Goal: Task Accomplishment & Management: Complete application form

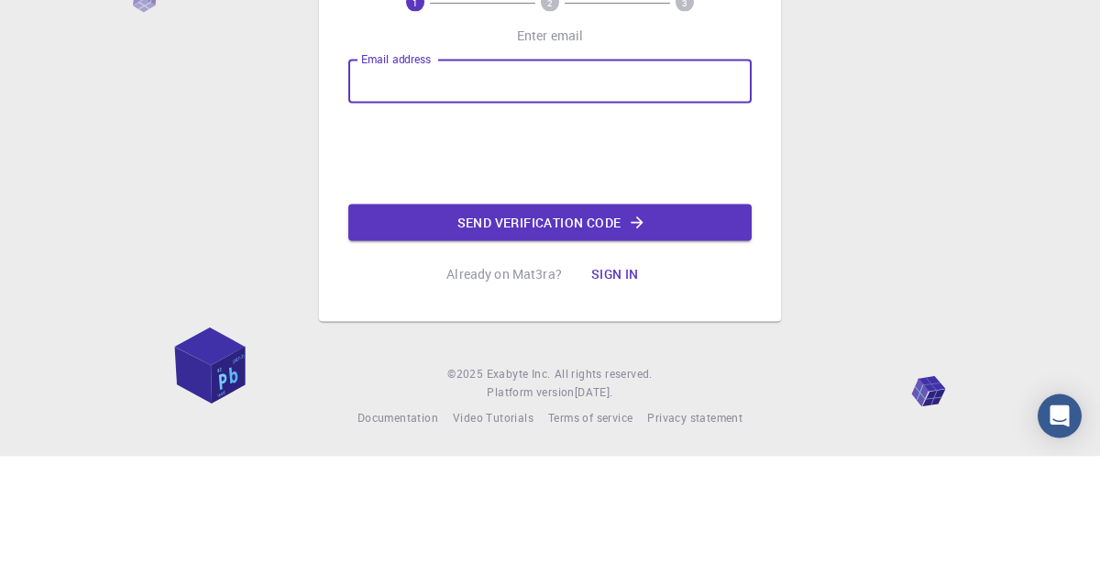
type input "guillermopolconde@gmail.com"
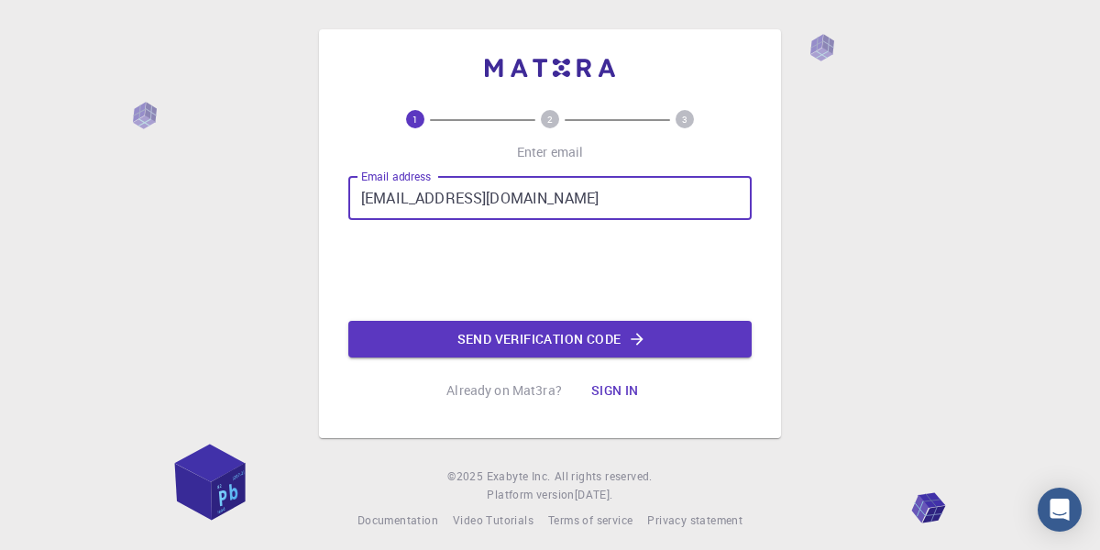
click at [430, 306] on iframe at bounding box center [550, 271] width 279 height 72
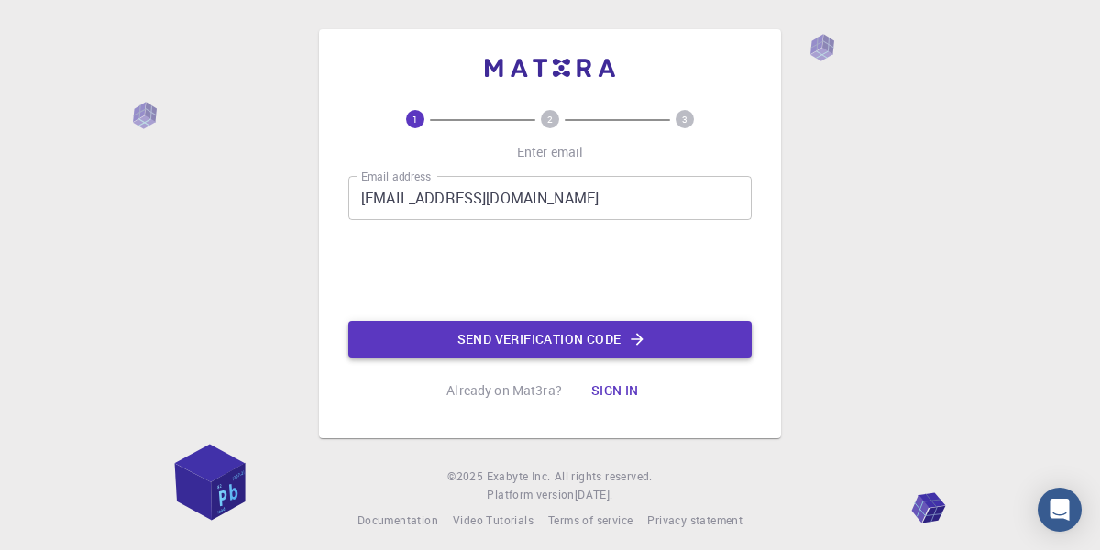
click at [423, 358] on button "Send verification code" at bounding box center [549, 339] width 403 height 37
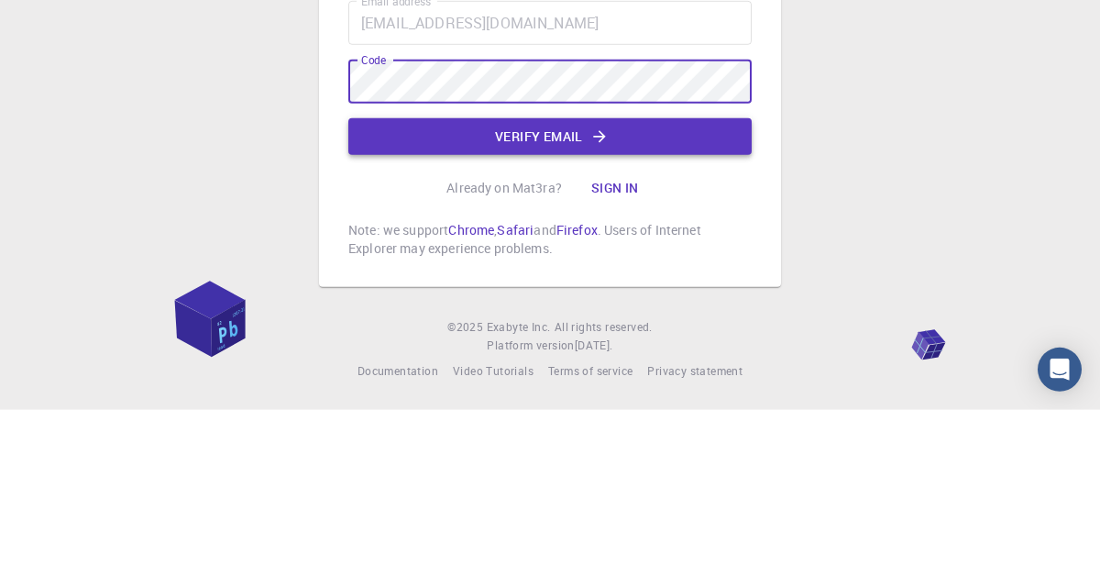
click at [646, 332] on button "Verify email" at bounding box center [549, 313] width 403 height 37
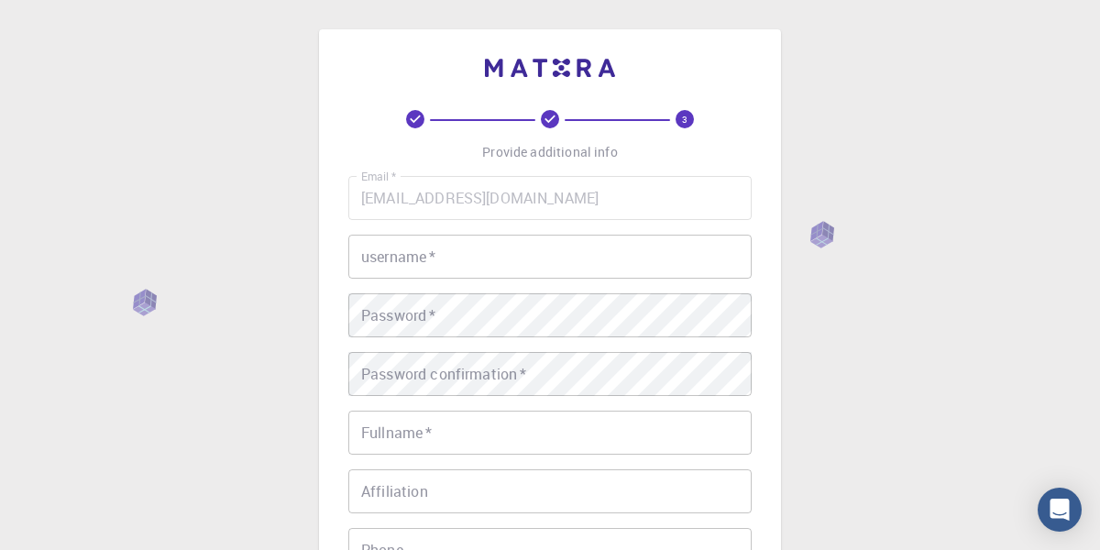
click at [666, 262] on input "username   *" at bounding box center [549, 257] width 403 height 44
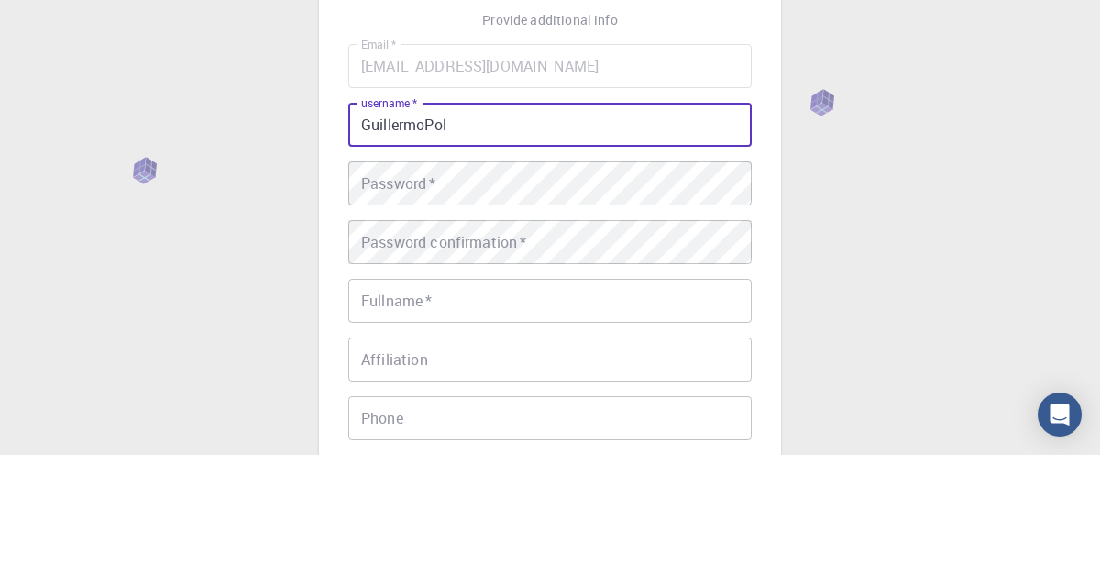
type input "GuillermoPol"
click at [369, 318] on div "Password   * Password   *" at bounding box center [549, 315] width 403 height 44
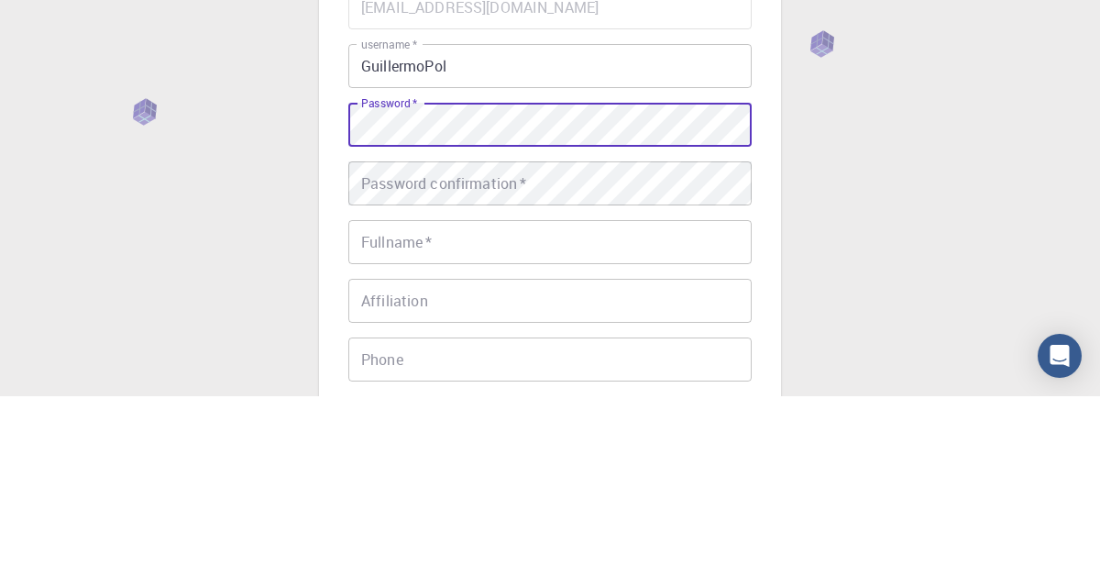
click at [369, 383] on div "Password confirmation   * Password confirmation   *" at bounding box center [549, 374] width 403 height 44
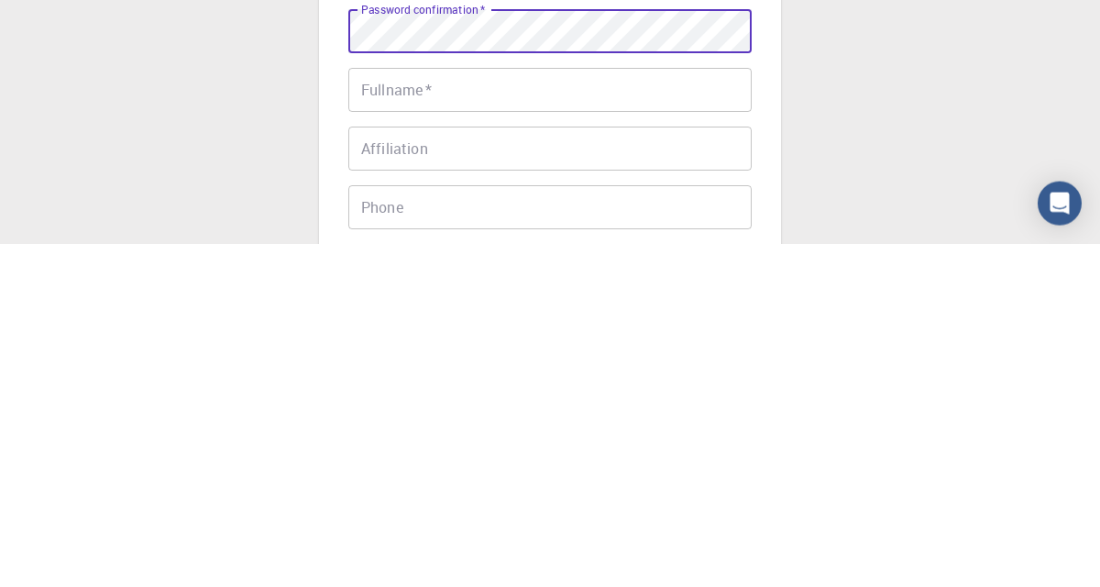
click at [365, 452] on input "Fullname   *" at bounding box center [549, 433] width 403 height 44
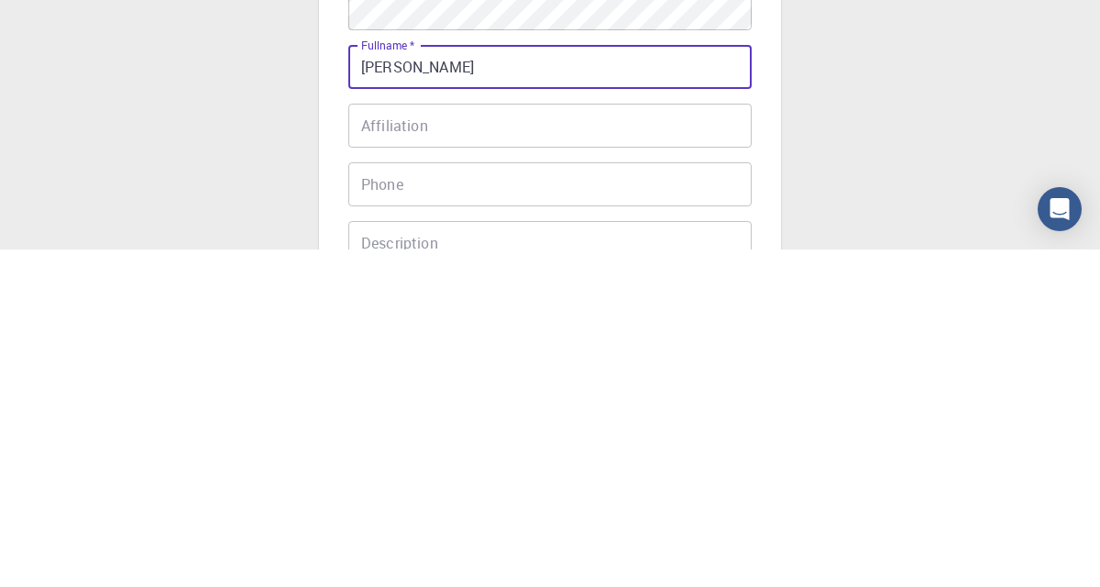
scroll to position [38, 0]
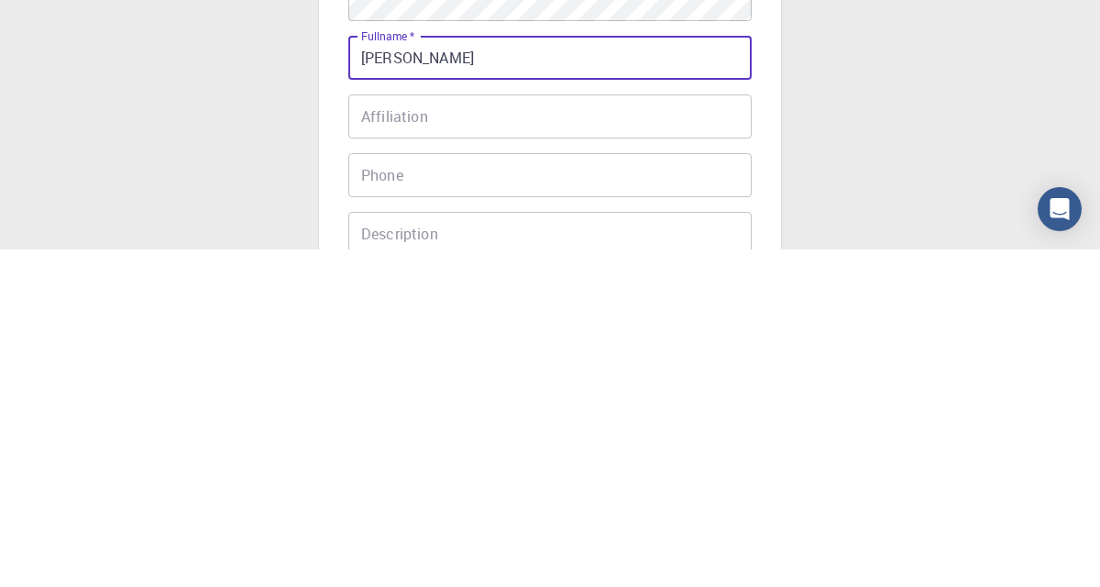
type input "[PERSON_NAME]"
click at [363, 450] on div "Affiliation Affiliation" at bounding box center [549, 454] width 403 height 44
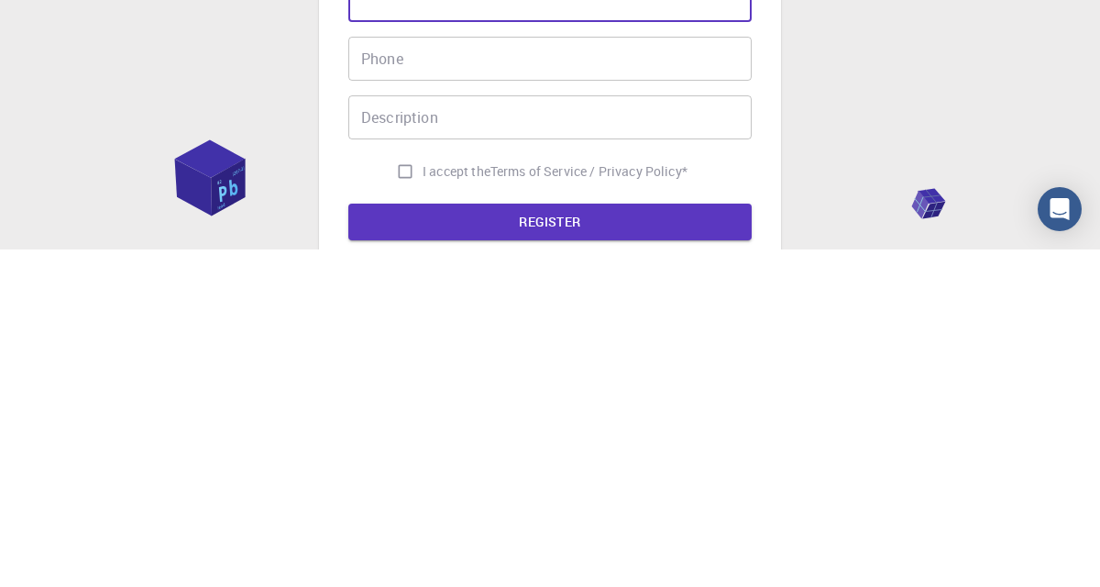
scroll to position [173, 0]
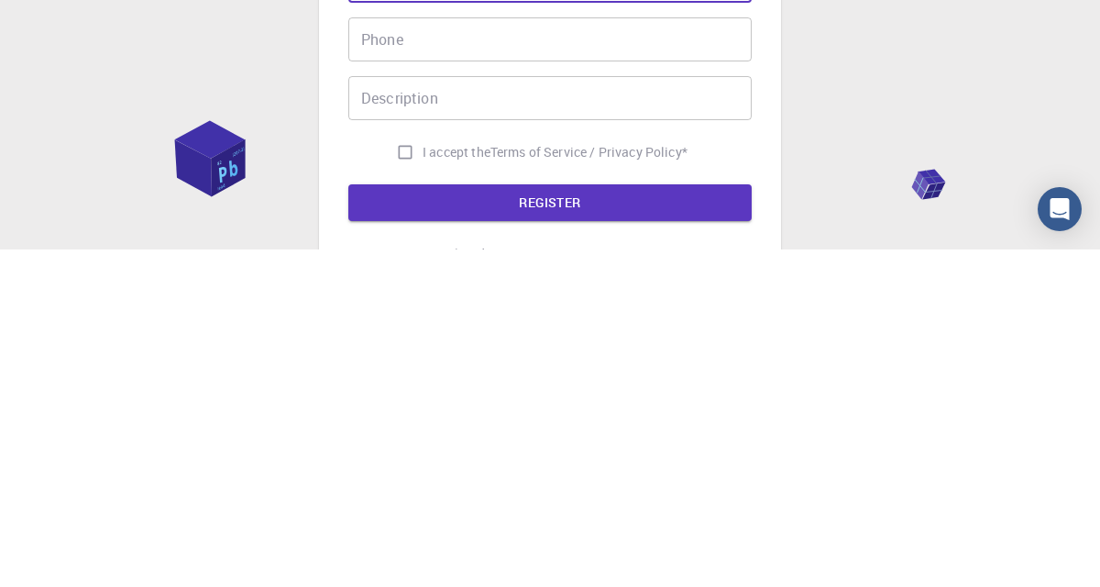
click at [391, 495] on input "I accept the Terms of Service / Privacy Policy *" at bounding box center [405, 489] width 35 height 35
checkbox input "true"
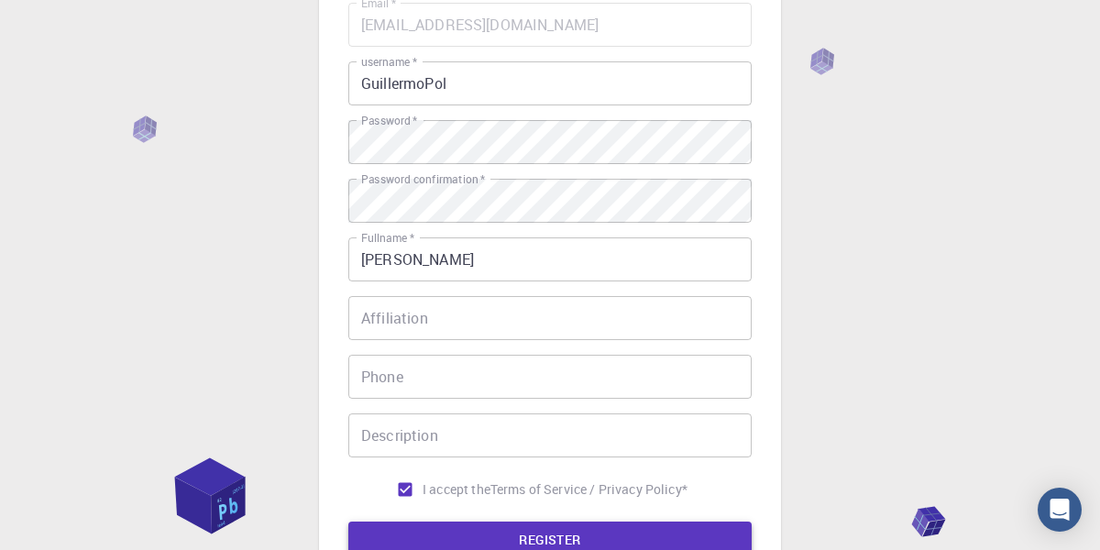
click at [408, 537] on button "REGISTER" at bounding box center [549, 540] width 403 height 37
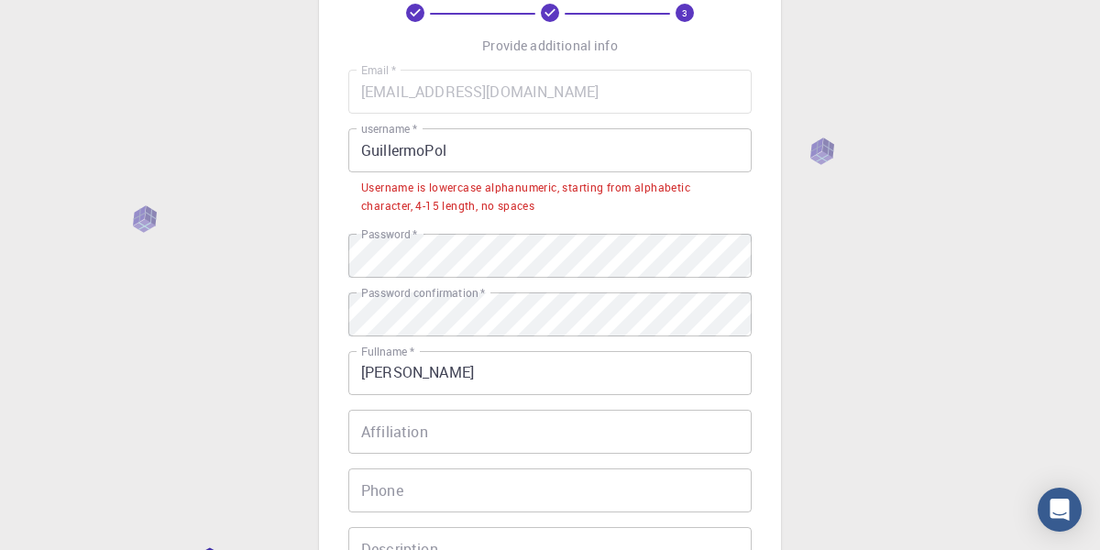
scroll to position [97, 0]
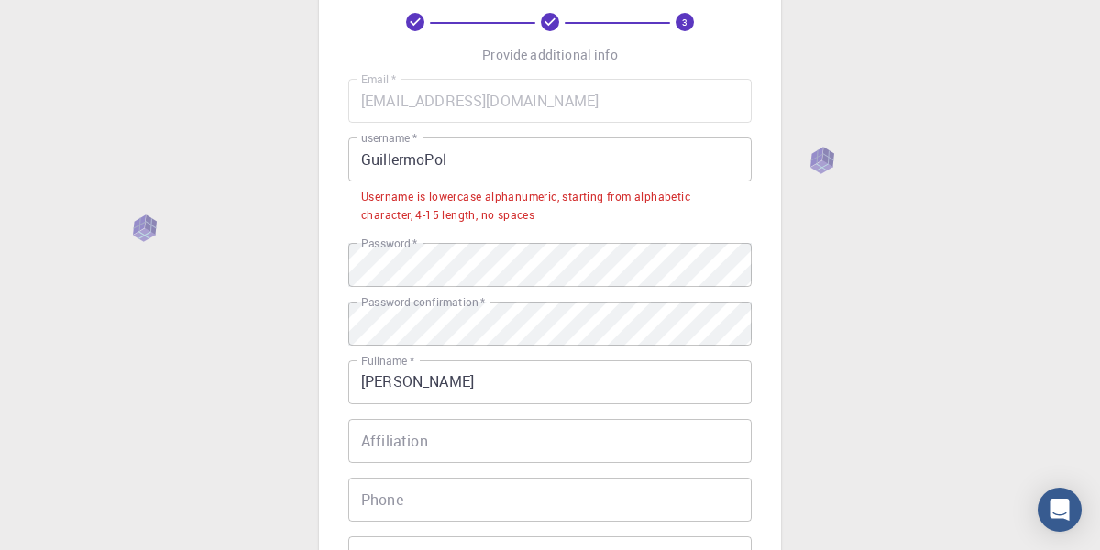
click at [600, 164] on input "GuillermoPol" at bounding box center [549, 160] width 403 height 44
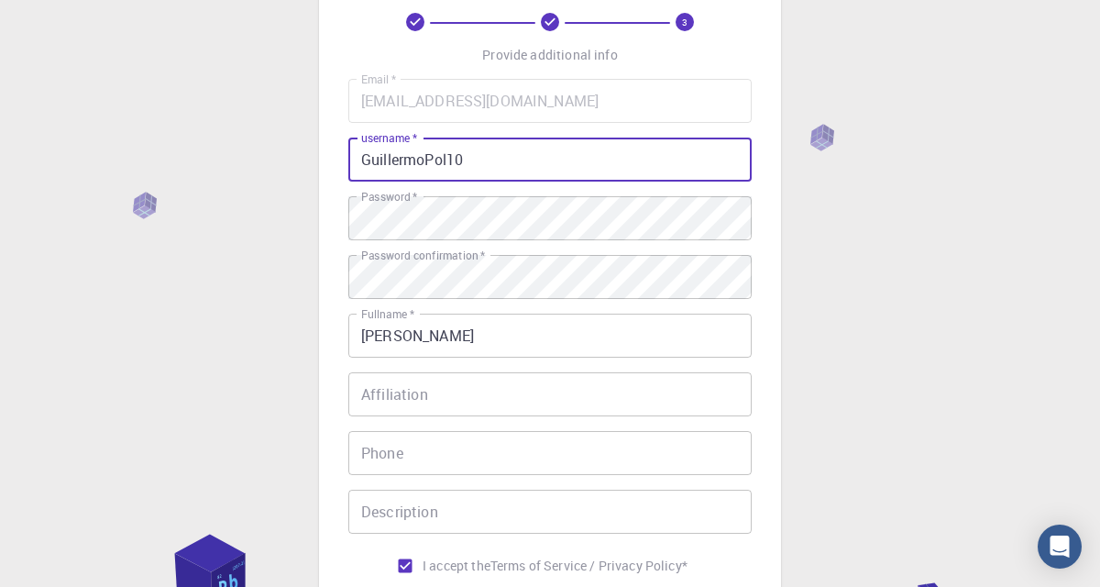
click at [913, 200] on div "3 Provide additional info Email   * guillermopolconde@gmail.com Email   * usern…" at bounding box center [550, 369] width 1100 height 933
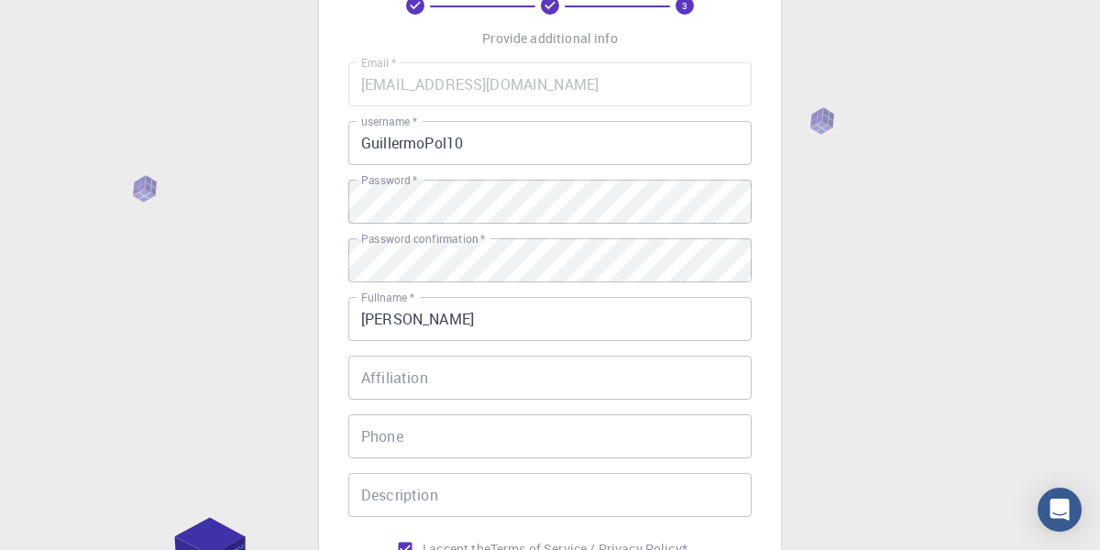
scroll to position [112, 0]
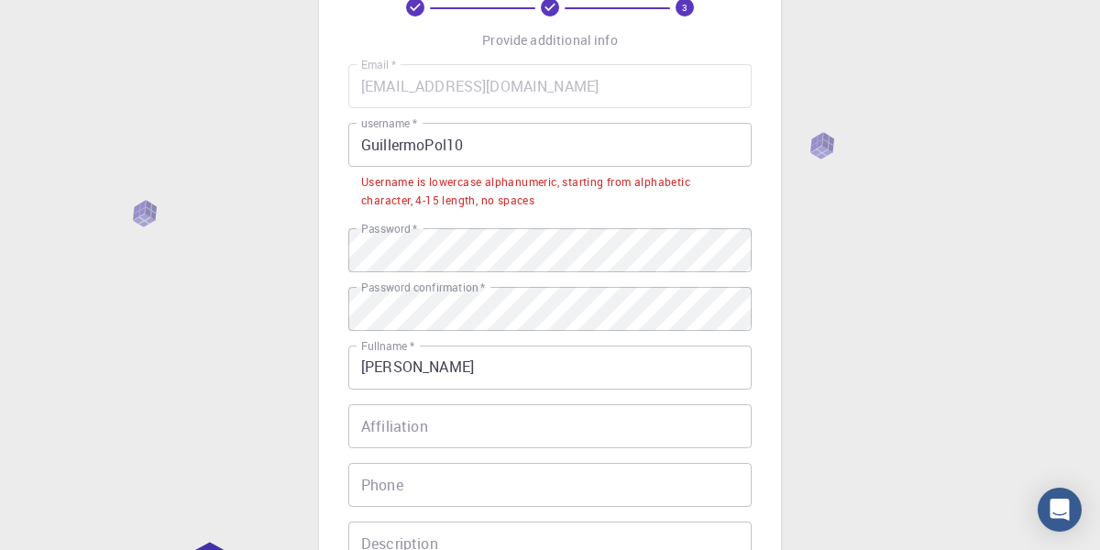
scroll to position [127, 0]
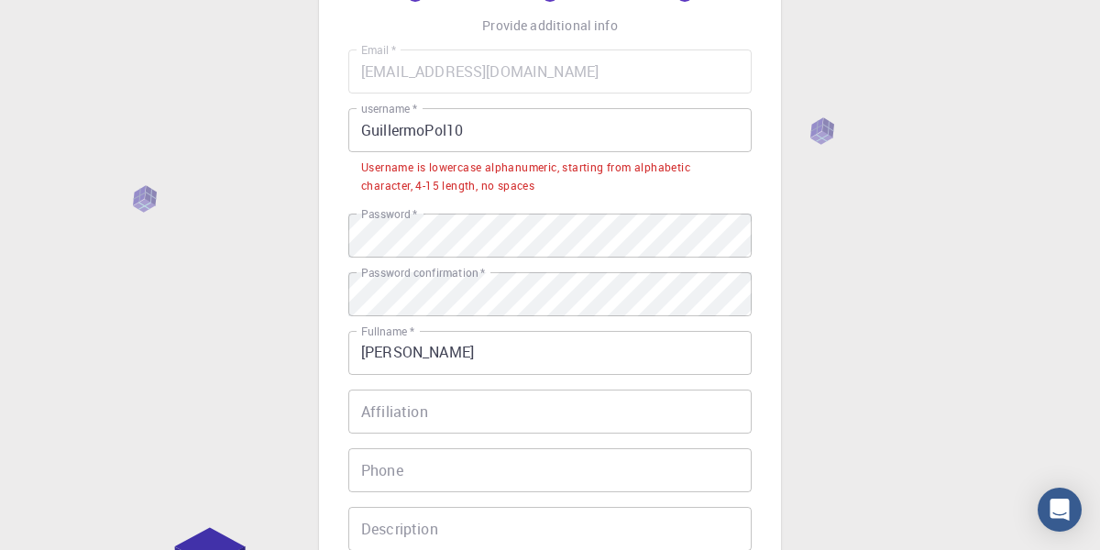
click at [601, 125] on input "GuillermoPol10" at bounding box center [549, 130] width 403 height 44
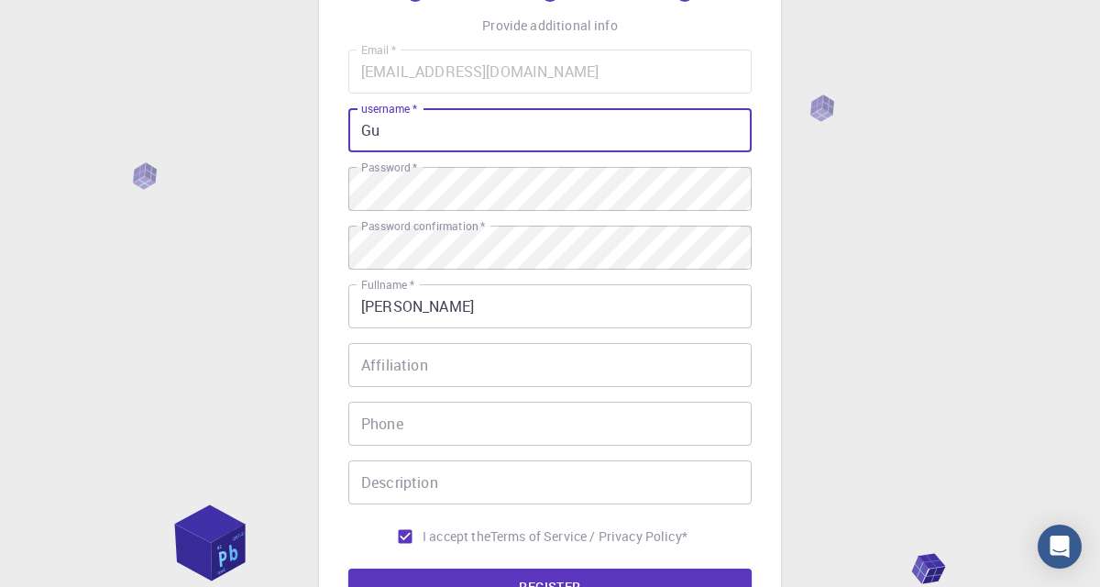
type input "G"
type input "gpol10"
click at [1040, 214] on div "3 Provide additional info Email   * guillermopolconde@gmail.com Email   * usern…" at bounding box center [550, 339] width 1100 height 933
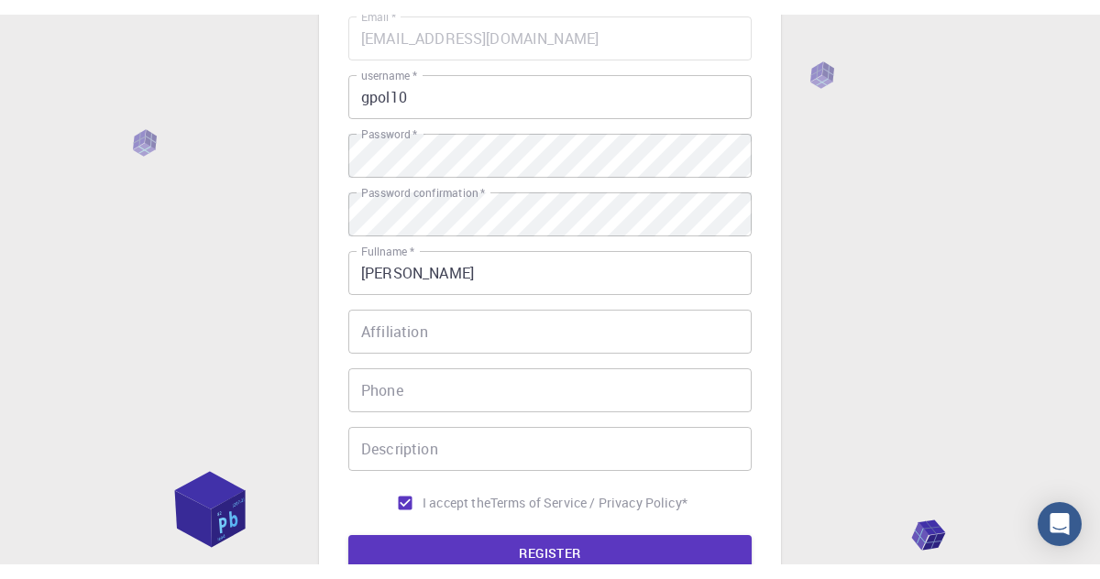
scroll to position [174, 0]
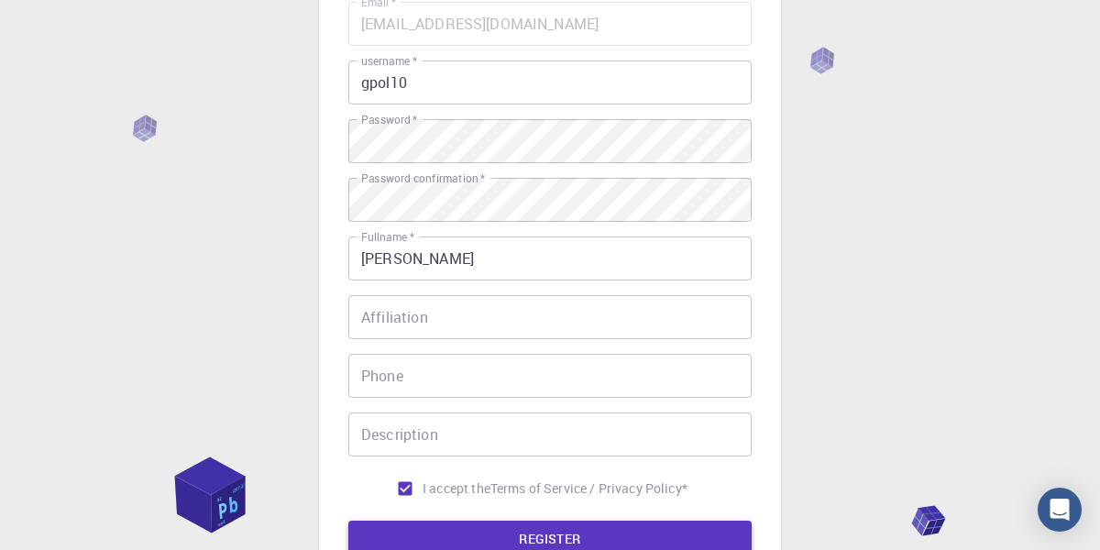
click at [689, 545] on button "REGISTER" at bounding box center [549, 539] width 403 height 37
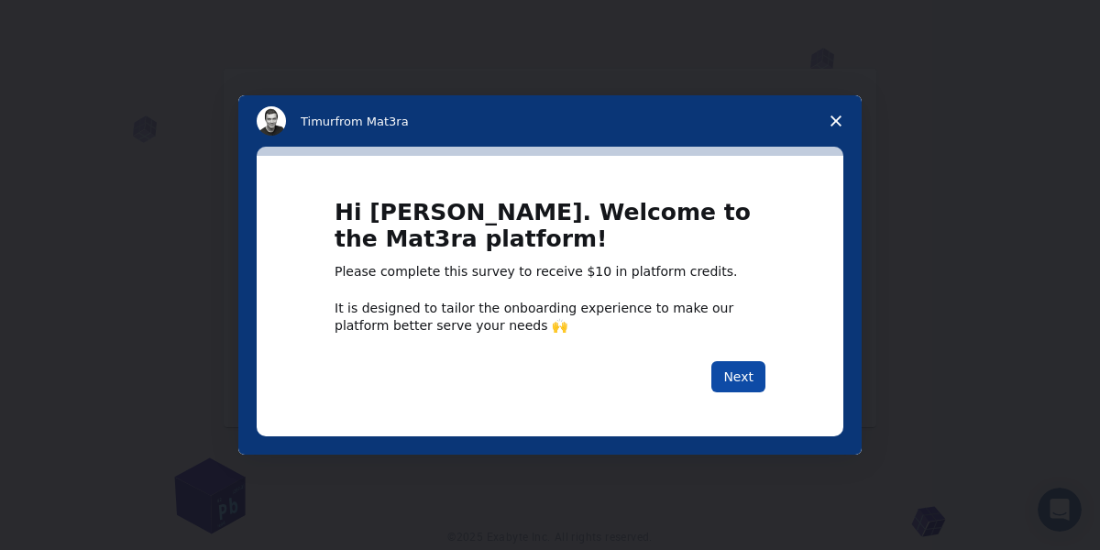
click at [725, 363] on button "Next" at bounding box center [738, 376] width 54 height 31
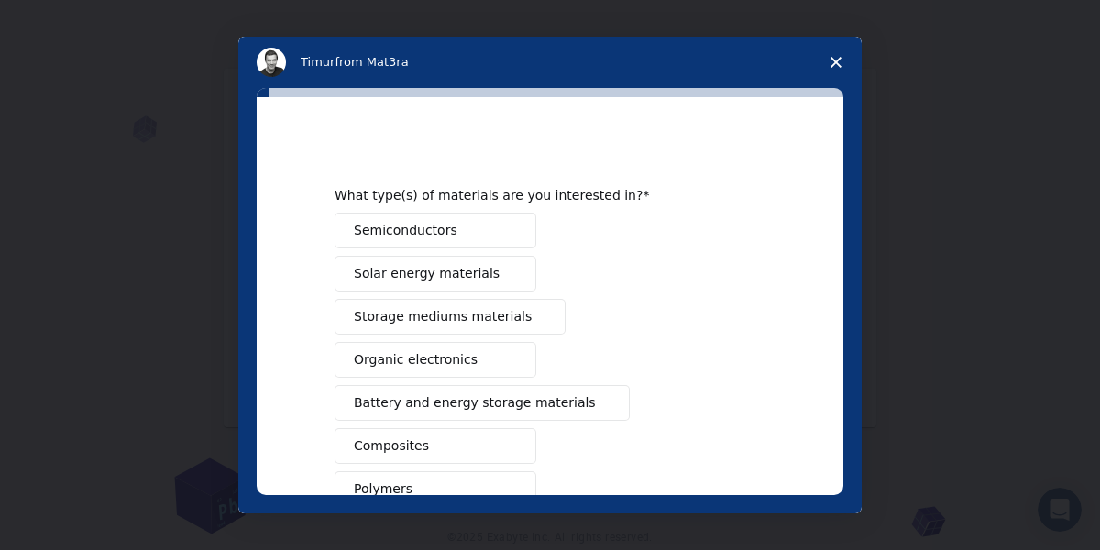
click at [827, 119] on div "What type(s) of materials are you interested in? Semiconductors Solar energy ma…" at bounding box center [550, 296] width 587 height 398
click at [824, 61] on span "Close survey" at bounding box center [835, 62] width 51 height 51
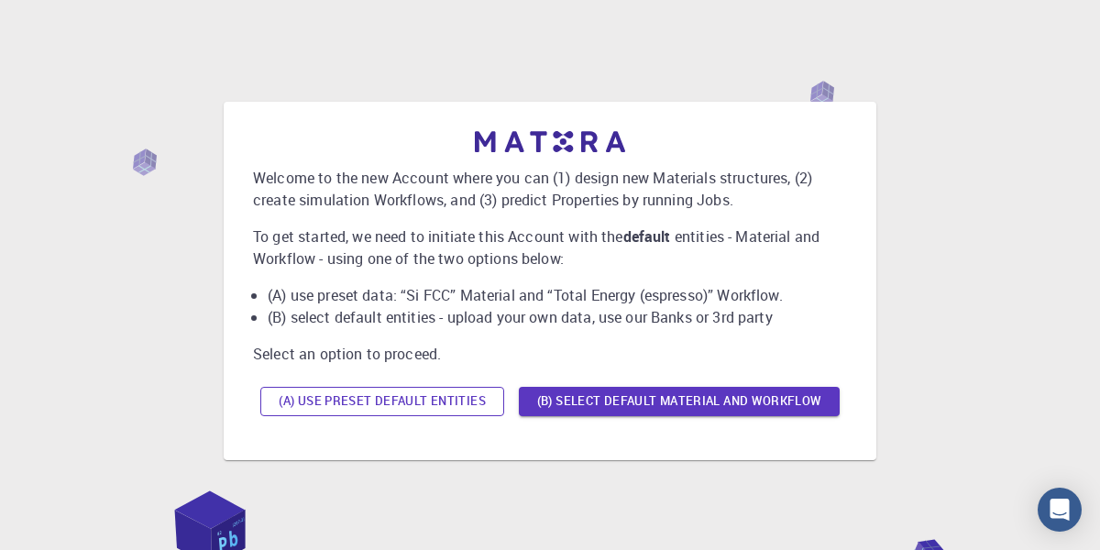
click at [284, 416] on button "(A) Use preset default entities" at bounding box center [382, 401] width 244 height 29
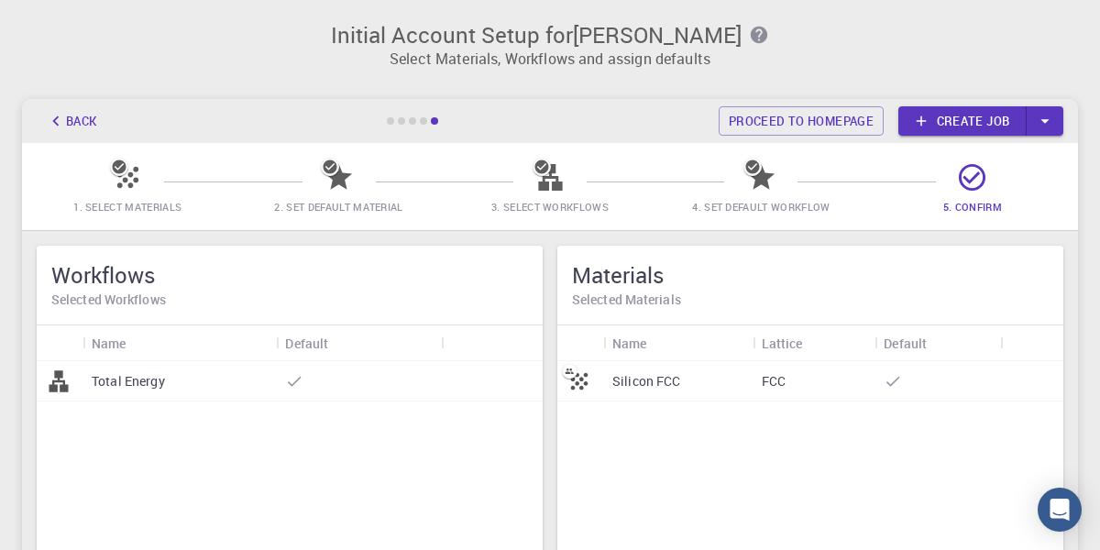
click at [7, 257] on div "Initial Account Setup for [PERSON_NAME] Select Materials, Workflows and assign …" at bounding box center [550, 377] width 1100 height 754
